Goal: Find specific page/section: Find specific page/section

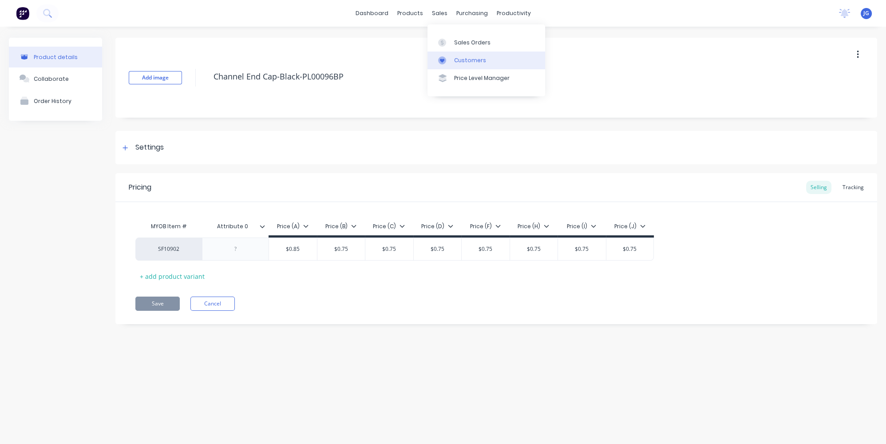
click at [457, 57] on div "Customers" at bounding box center [470, 60] width 32 height 8
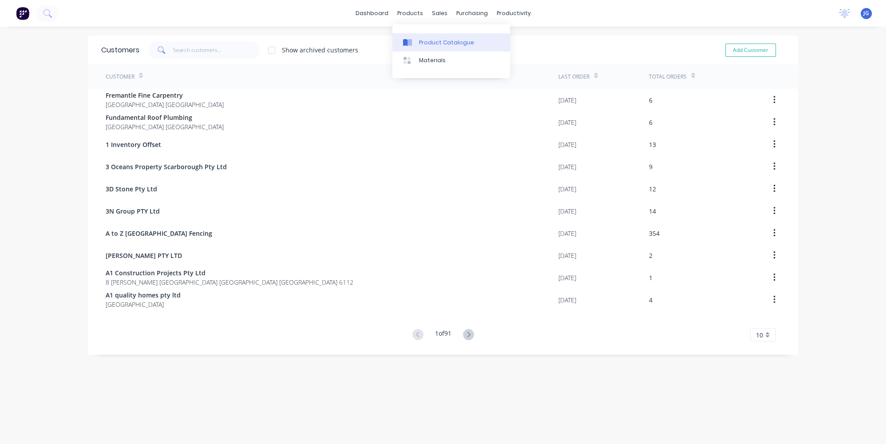
click at [419, 40] on div "Product Catalogue" at bounding box center [446, 43] width 55 height 8
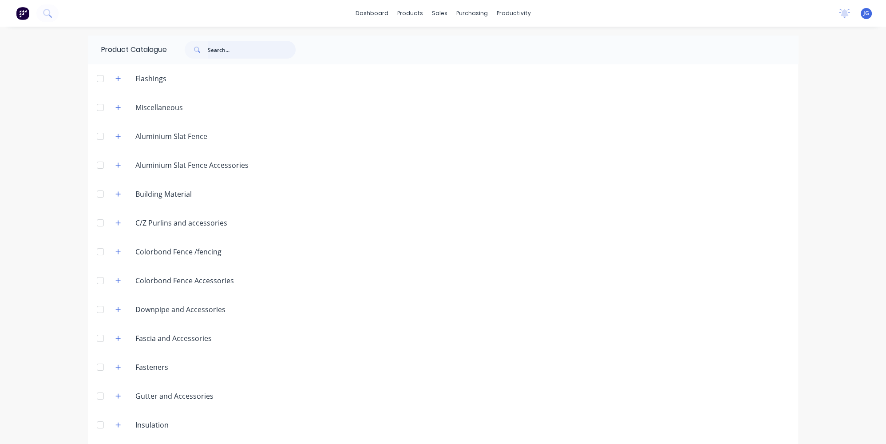
drag, startPoint x: 239, startPoint y: 43, endPoint x: 230, endPoint y: 56, distance: 15.5
click at [234, 52] on input "text" at bounding box center [252, 50] width 88 height 18
type input "gutter"
